Goal: Transaction & Acquisition: Purchase product/service

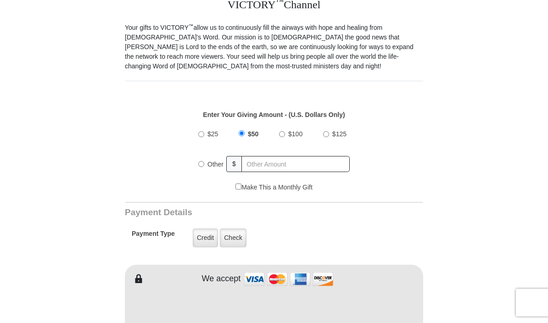
click at [201, 162] on input "Other" at bounding box center [201, 165] width 6 height 6
radio input "true"
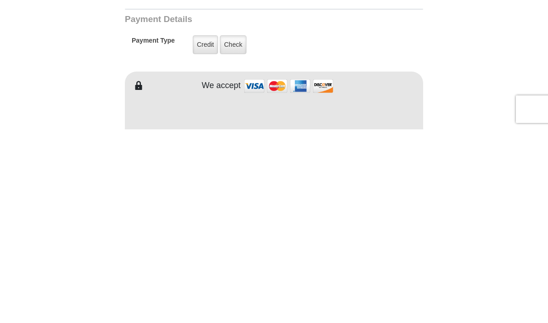
type input "15.00"
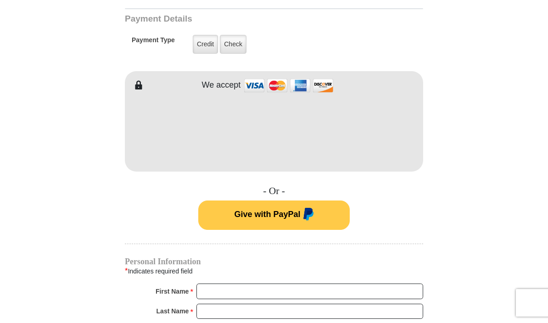
scroll to position [435, 0]
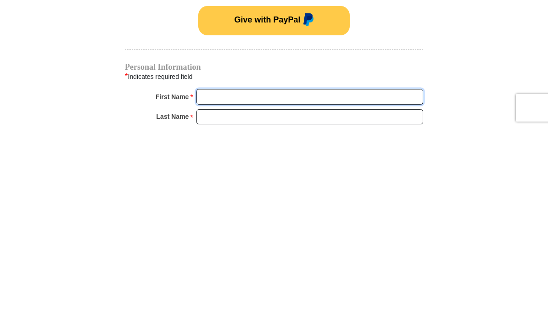
click at [344, 284] on input "First Name *" at bounding box center [310, 292] width 227 height 16
type input "Clara"
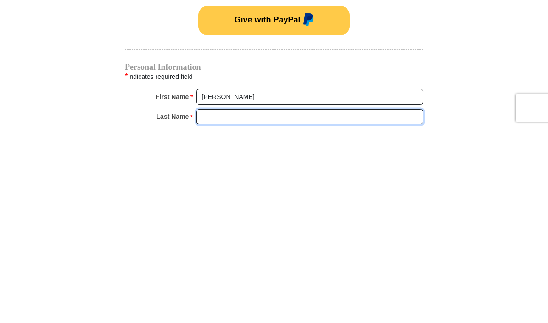
type input "Barrio"
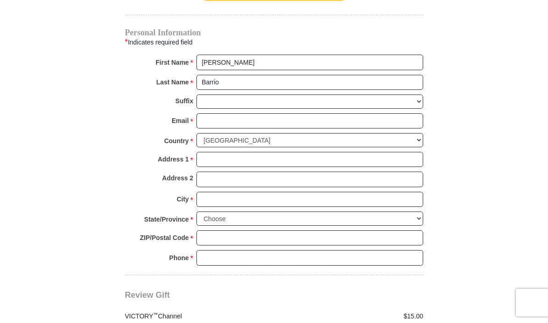
scroll to position [665, 0]
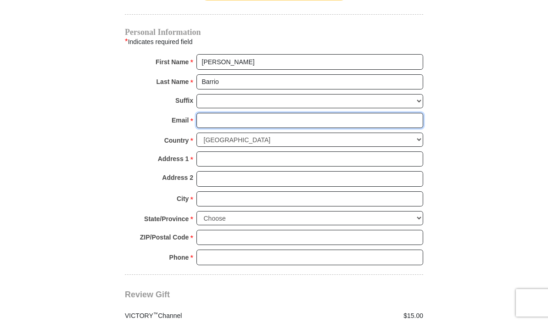
click at [315, 119] on input "Email *" at bounding box center [310, 121] width 227 height 16
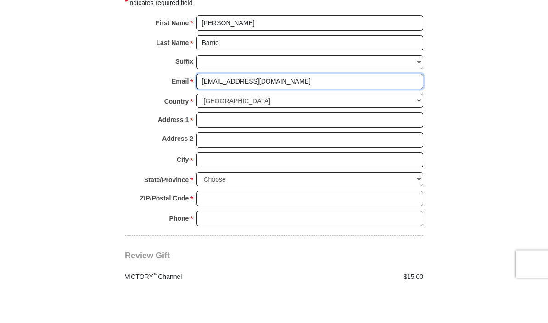
type input "barrio888@hotmail.com"
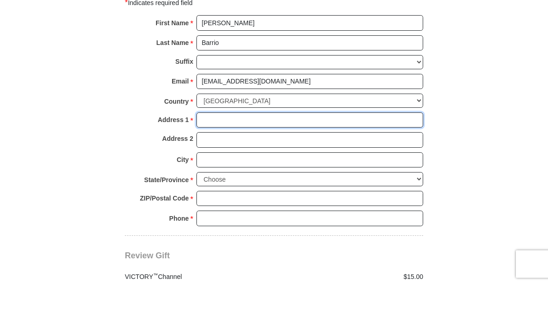
click at [367, 152] on input "Address 1 *" at bounding box center [310, 160] width 227 height 16
type input "601 Avalon Dr"
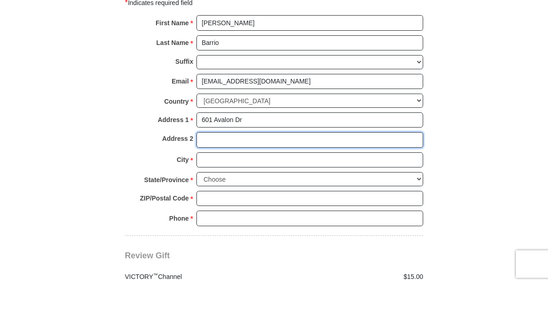
type input "Unit 6416"
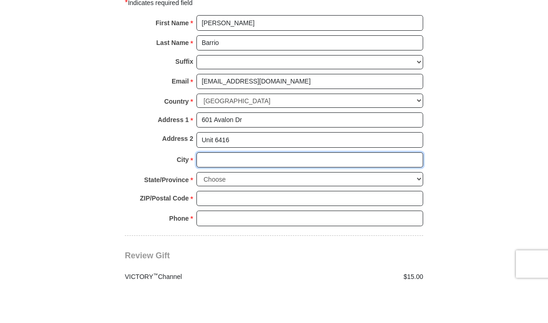
type input "Wood Ridge"
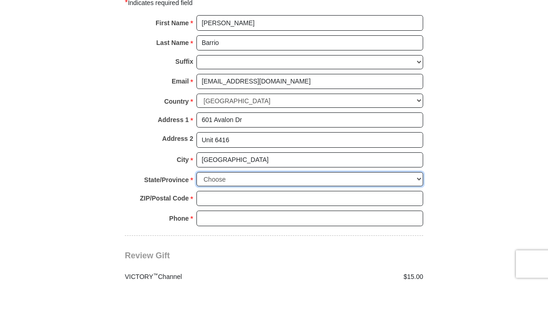
select select "NJ"
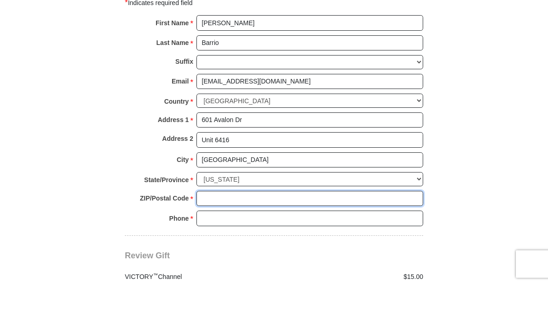
type input "07075"
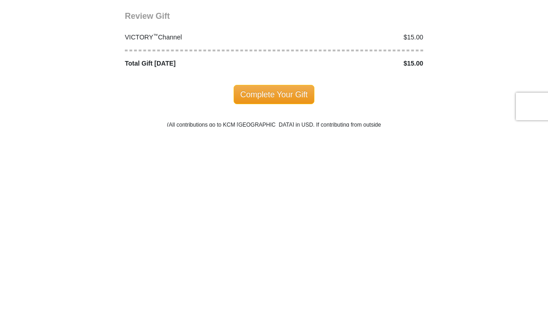
scroll to position [768, 0]
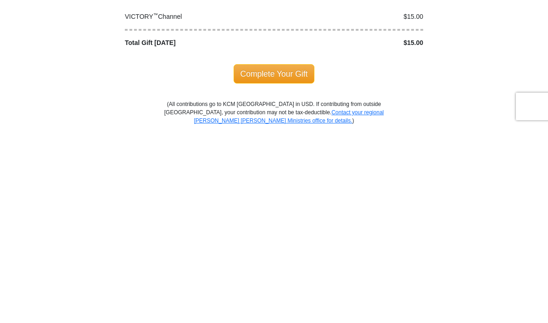
type input "8622491509"
click at [279, 261] on span "Complete Your Gift" at bounding box center [274, 270] width 81 height 19
